Goal: Task Accomplishment & Management: Manage account settings

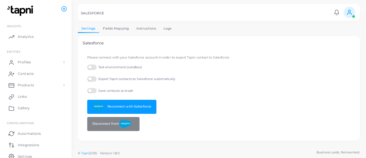
click at [169, 27] on link "Logs" at bounding box center [168, 28] width 16 height 8
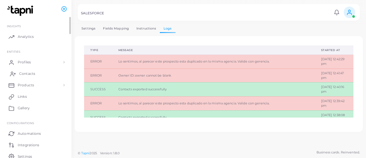
click at [24, 72] on span "Contacts" at bounding box center [27, 73] width 16 height 5
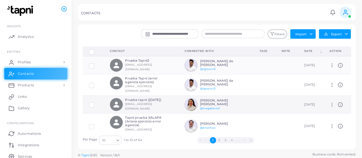
click at [151, 98] on h6 "Prueba tapni ([DATE])" at bounding box center [146, 100] width 42 height 4
click at [329, 102] on icon at bounding box center [331, 104] width 5 height 5
click at [340, 96] on td "Manage Delete" at bounding box center [337, 105] width 28 height 18
click at [338, 102] on icon at bounding box center [340, 104] width 5 height 5
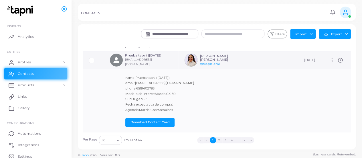
scroll to position [45, 0]
click at [211, 62] on link "@magdalena1" at bounding box center [210, 63] width 20 height 3
click at [201, 56] on h6 "[PERSON_NAME] [PERSON_NAME]" at bounding box center [221, 57] width 42 height 7
click at [203, 62] on link "@magdalena1" at bounding box center [210, 63] width 20 height 3
